Goal: Task Accomplishment & Management: Manage account settings

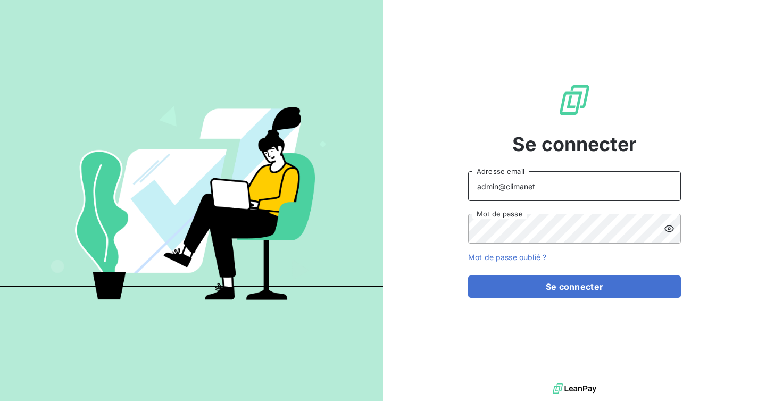
click at [554, 182] on input "admin@climanet" at bounding box center [574, 186] width 213 height 30
type input "admin@tiptoptapis"
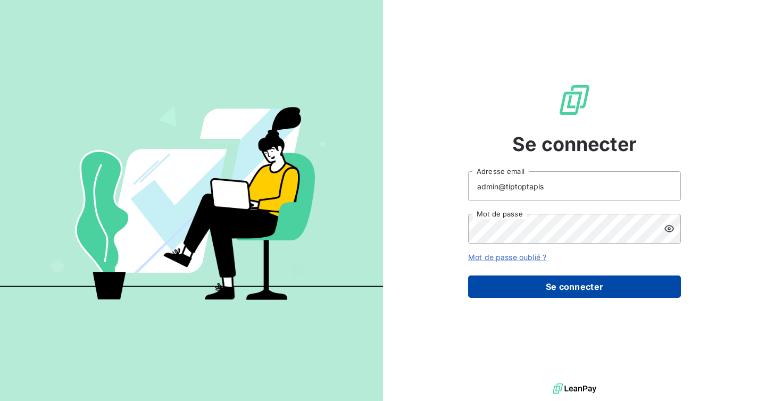
click at [544, 296] on button "Se connecter" at bounding box center [574, 287] width 213 height 22
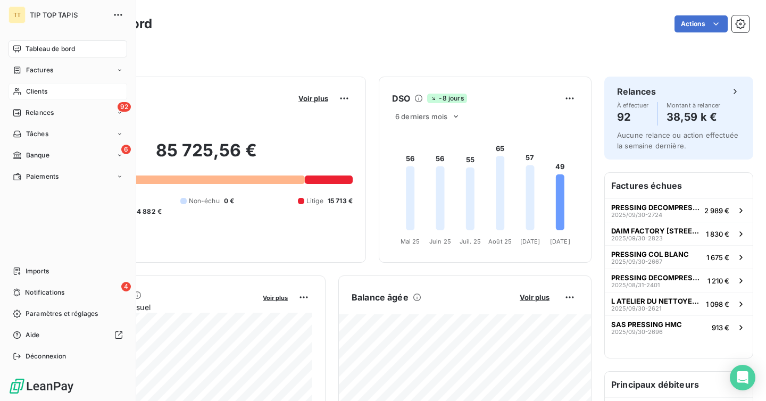
click at [18, 91] on icon at bounding box center [17, 91] width 9 height 9
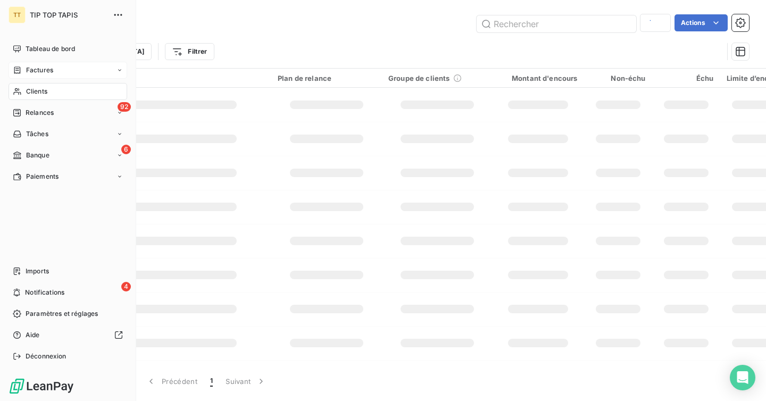
click at [43, 62] on div "Factures" at bounding box center [68, 70] width 119 height 17
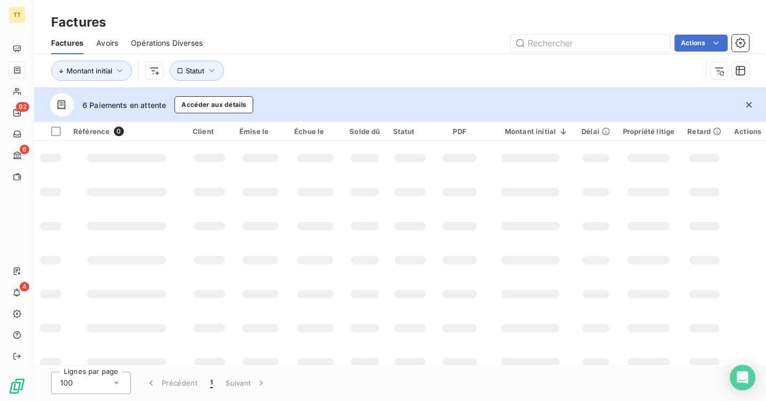
click at [103, 39] on span "Avoirs" at bounding box center [107, 43] width 22 height 11
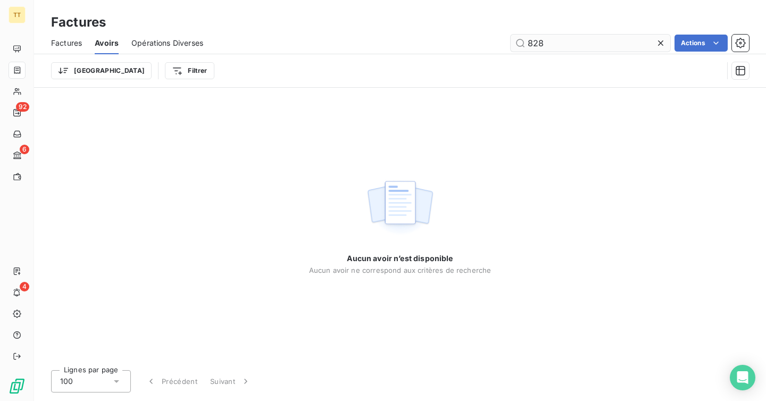
click at [565, 43] on input "828" at bounding box center [591, 43] width 160 height 17
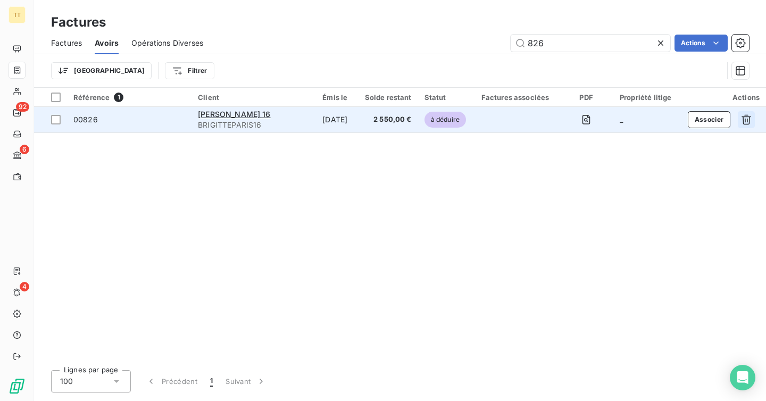
click at [743, 118] on icon "button" at bounding box center [747, 120] width 10 height 10
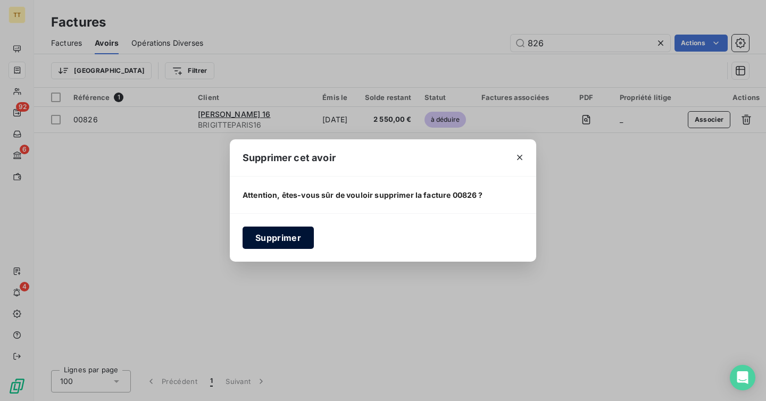
click at [301, 241] on button "Supprimer" at bounding box center [278, 238] width 71 height 22
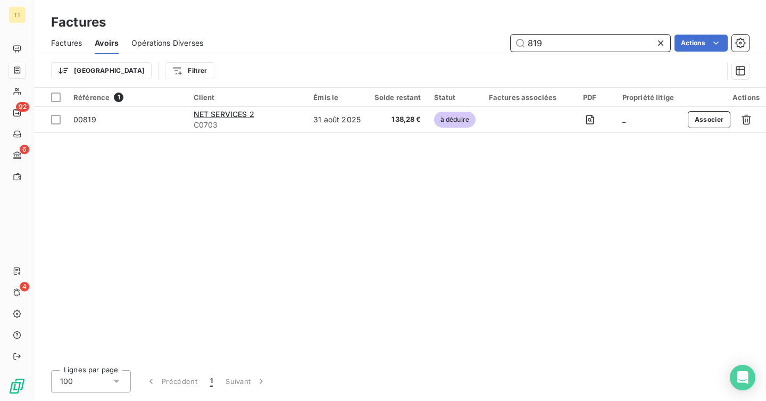
type input "819"
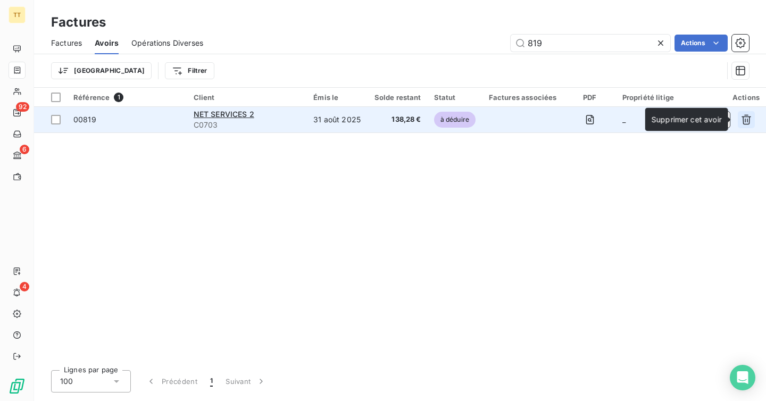
click at [747, 120] on icon "button" at bounding box center [746, 119] width 11 height 11
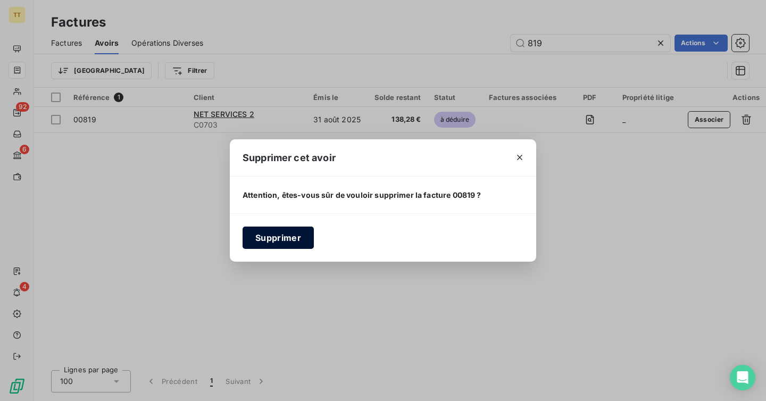
click at [270, 236] on button "Supprimer" at bounding box center [278, 238] width 71 height 22
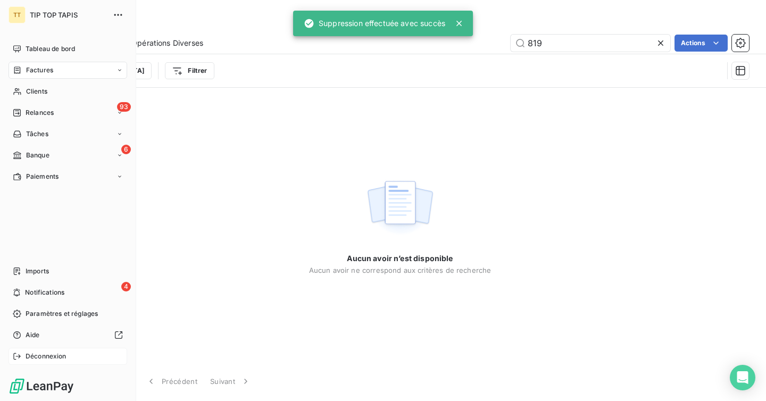
click at [59, 358] on span "Déconnexion" at bounding box center [46, 357] width 41 height 10
